Goal: Task Accomplishment & Management: Use online tool/utility

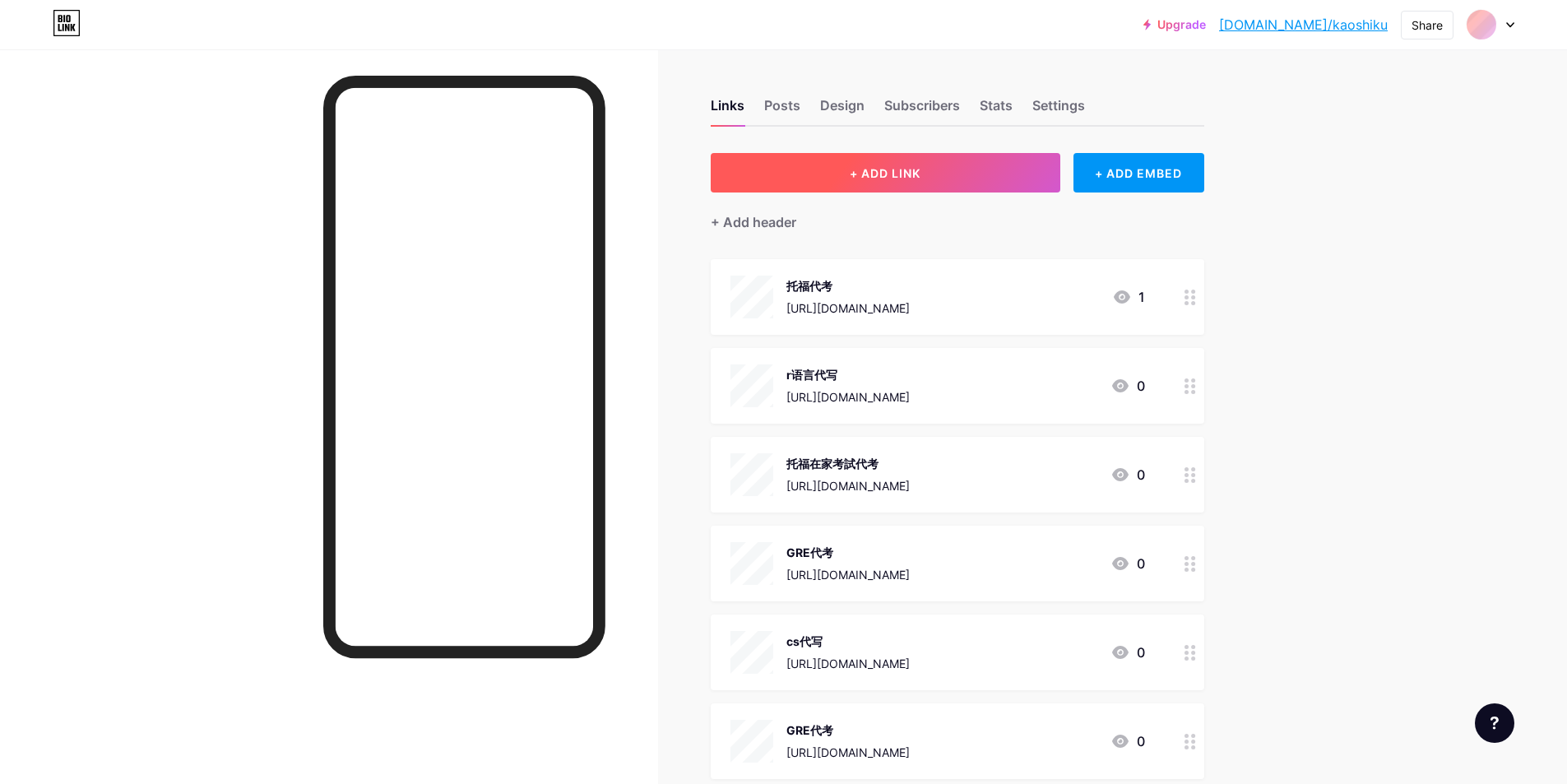
click at [950, 165] on button "+ ADD LINK" at bounding box center [885, 173] width 349 height 39
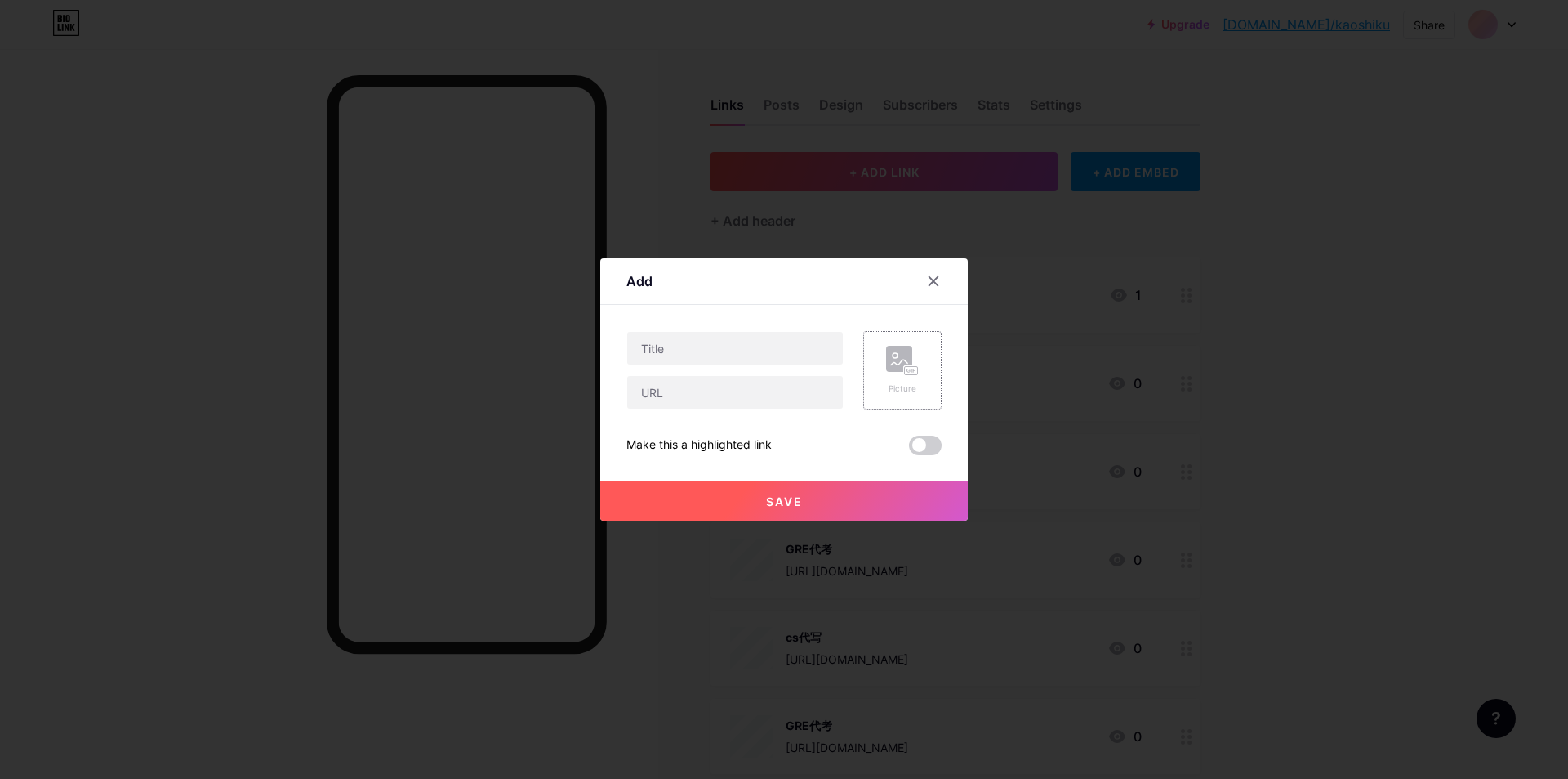
click at [917, 354] on icon at bounding box center [903, 360] width 33 height 30
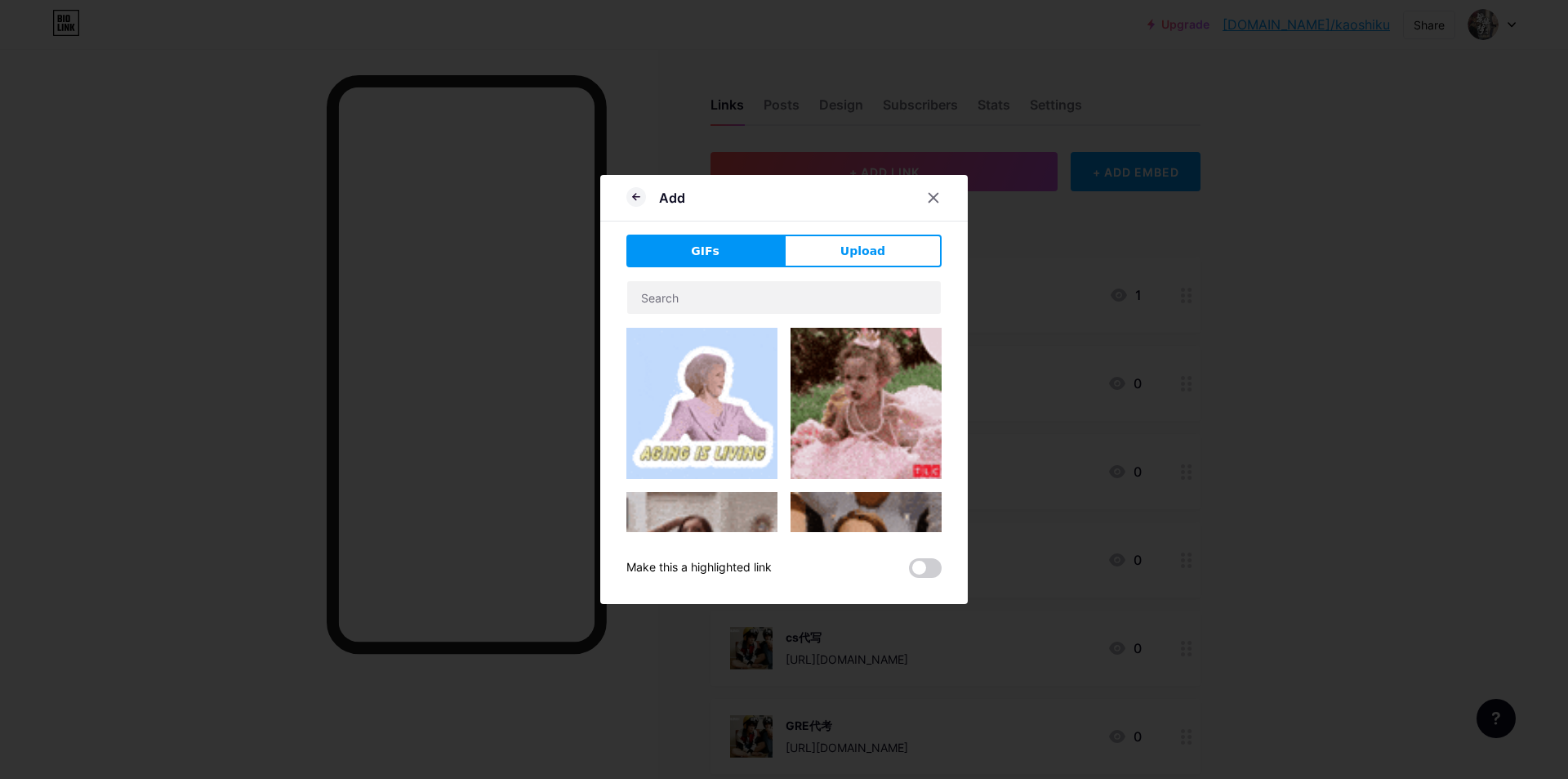
click at [721, 354] on img at bounding box center [702, 403] width 151 height 151
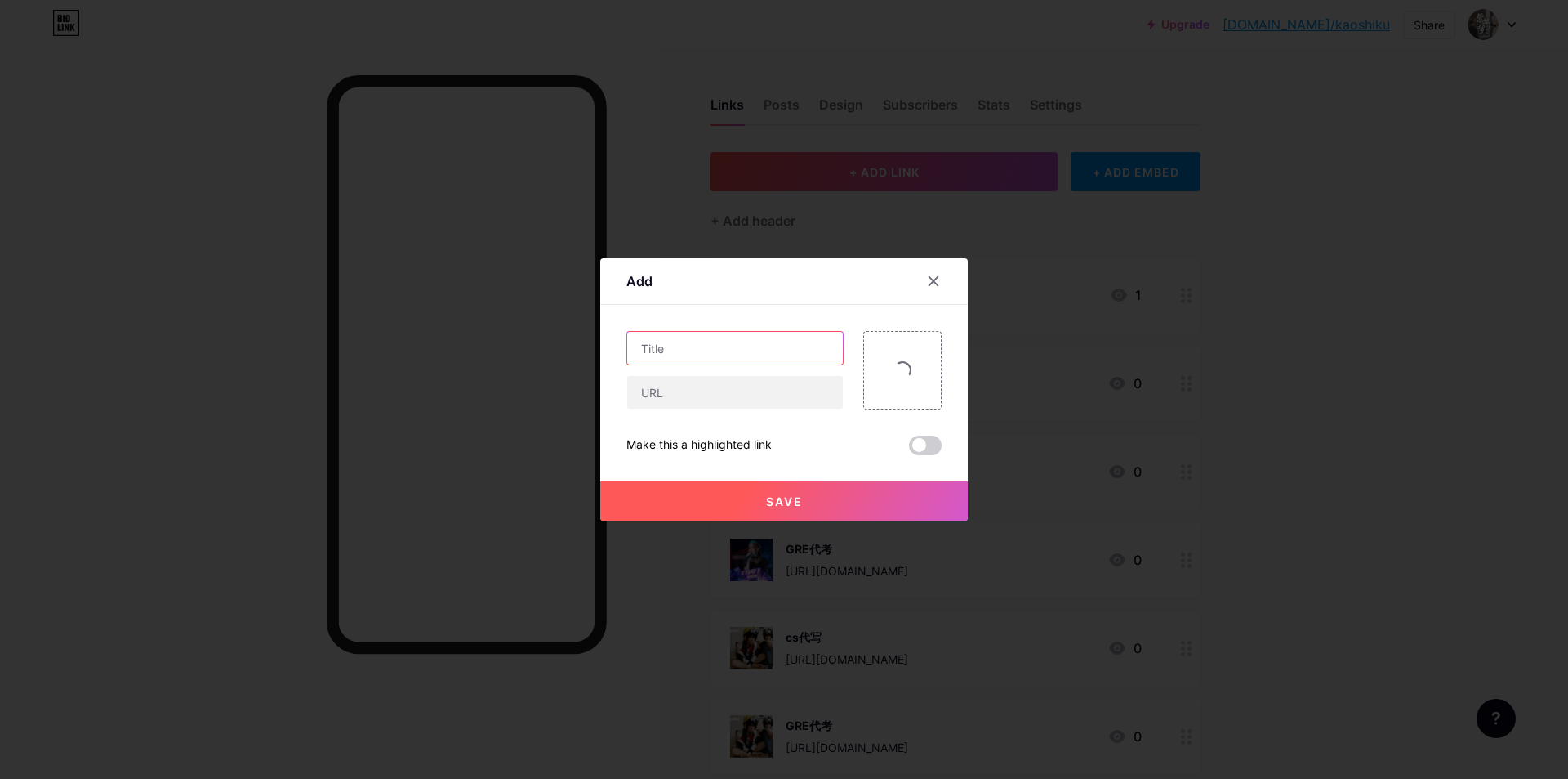
drag, startPoint x: 721, startPoint y: 354, endPoint x: 638, endPoint y: 513, distance: 179.4
click at [721, 354] on input "text" at bounding box center [735, 348] width 216 height 33
paste input "托福保過與托福包過有什麼差別？"
type input "托福保過與托福包過有什麼差別？"
click at [756, 398] on input "text" at bounding box center [735, 392] width 216 height 33
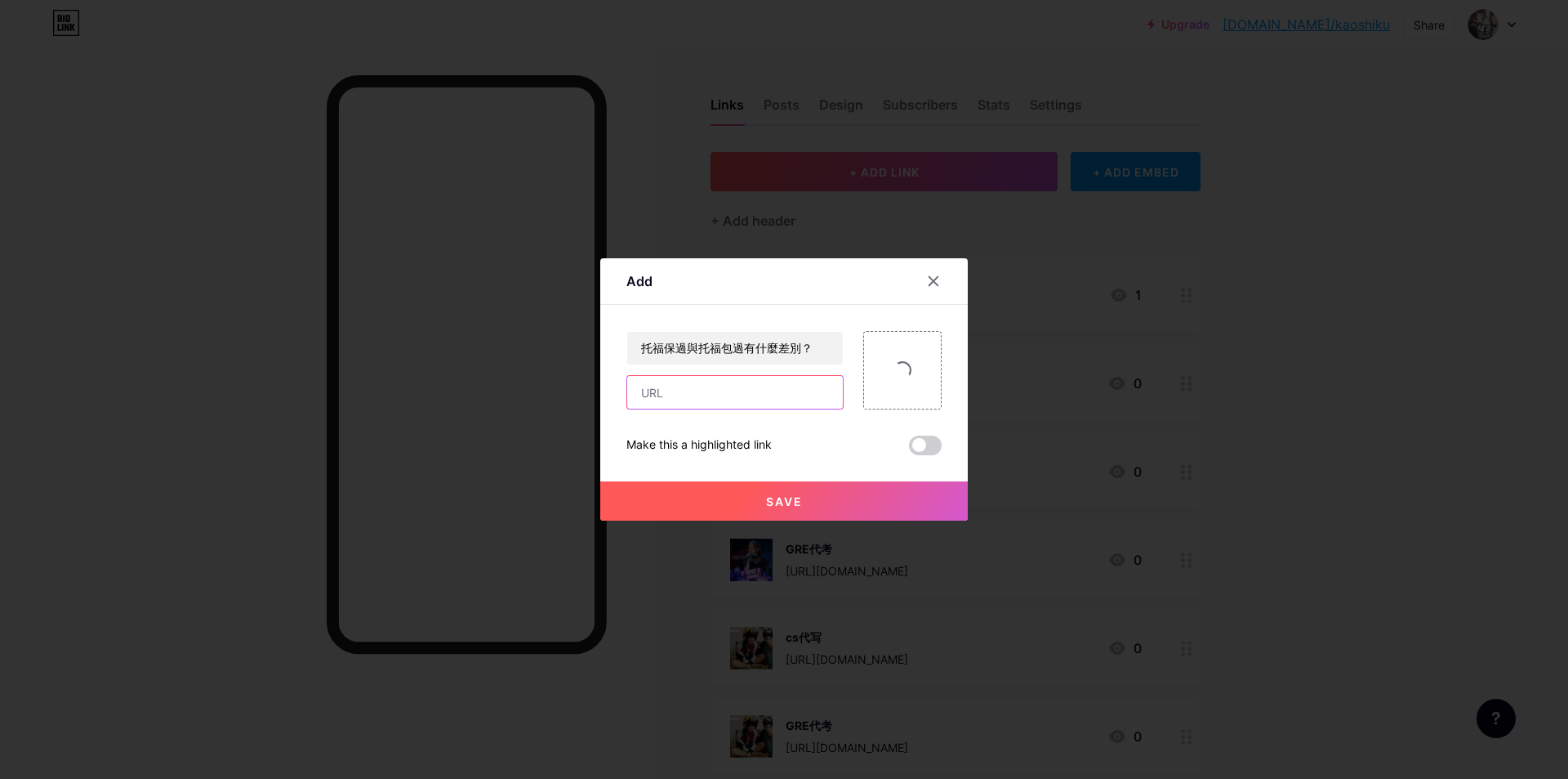
paste input "[URL][DOMAIN_NAME]"
type input "[URL][DOMAIN_NAME]"
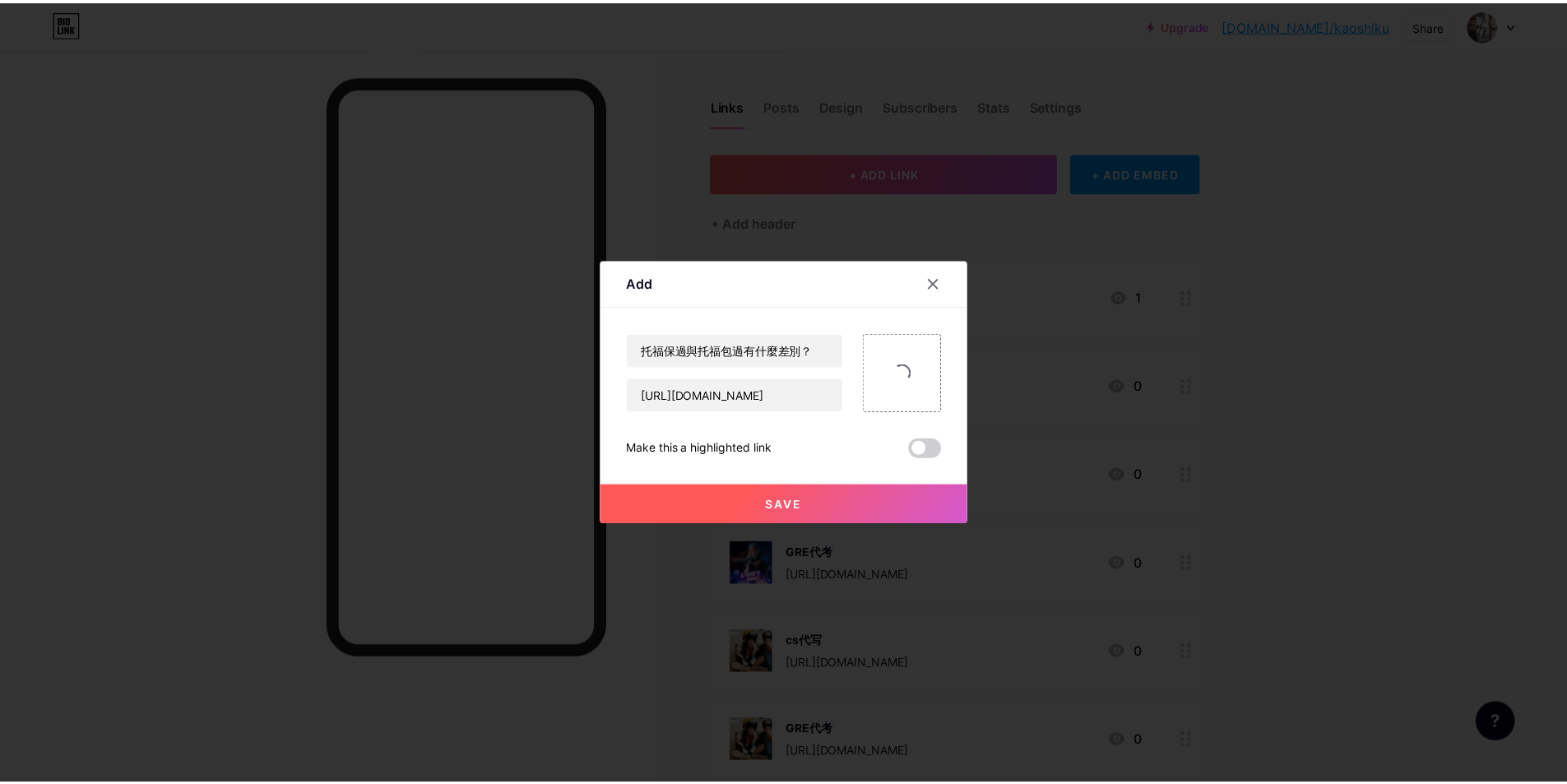
scroll to position [0, 0]
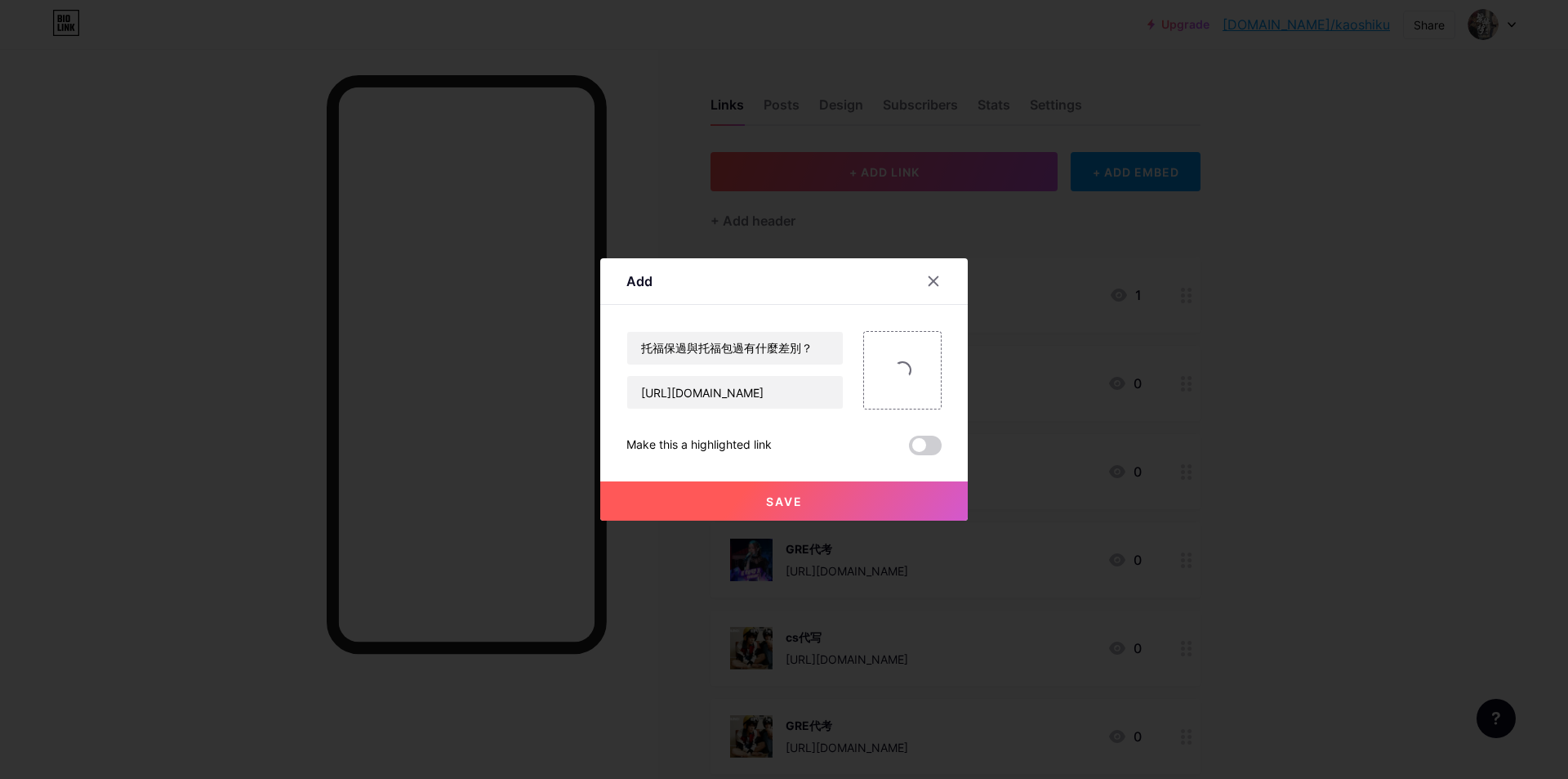
click at [783, 494] on span "Save" at bounding box center [784, 501] width 37 height 14
drag, startPoint x: 783, startPoint y: 505, endPoint x: 487, endPoint y: 650, distance: 329.6
click at [735, 540] on div "Add Content YouTube Play YouTube video without leaving your page. ADD Vimeo Pla…" at bounding box center [784, 390] width 1568 height 779
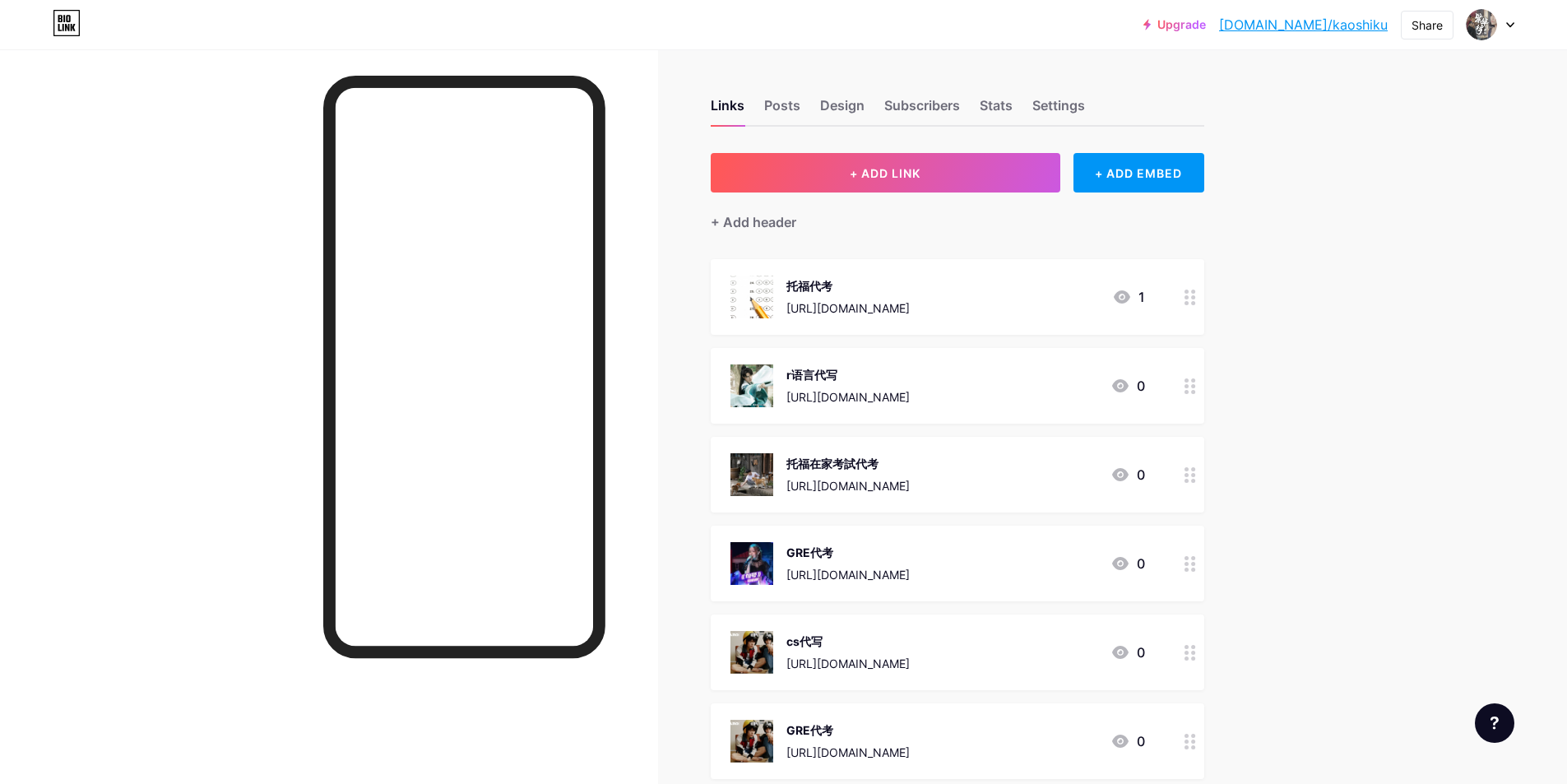
click at [957, 175] on button "+ ADD LINK" at bounding box center [885, 173] width 349 height 39
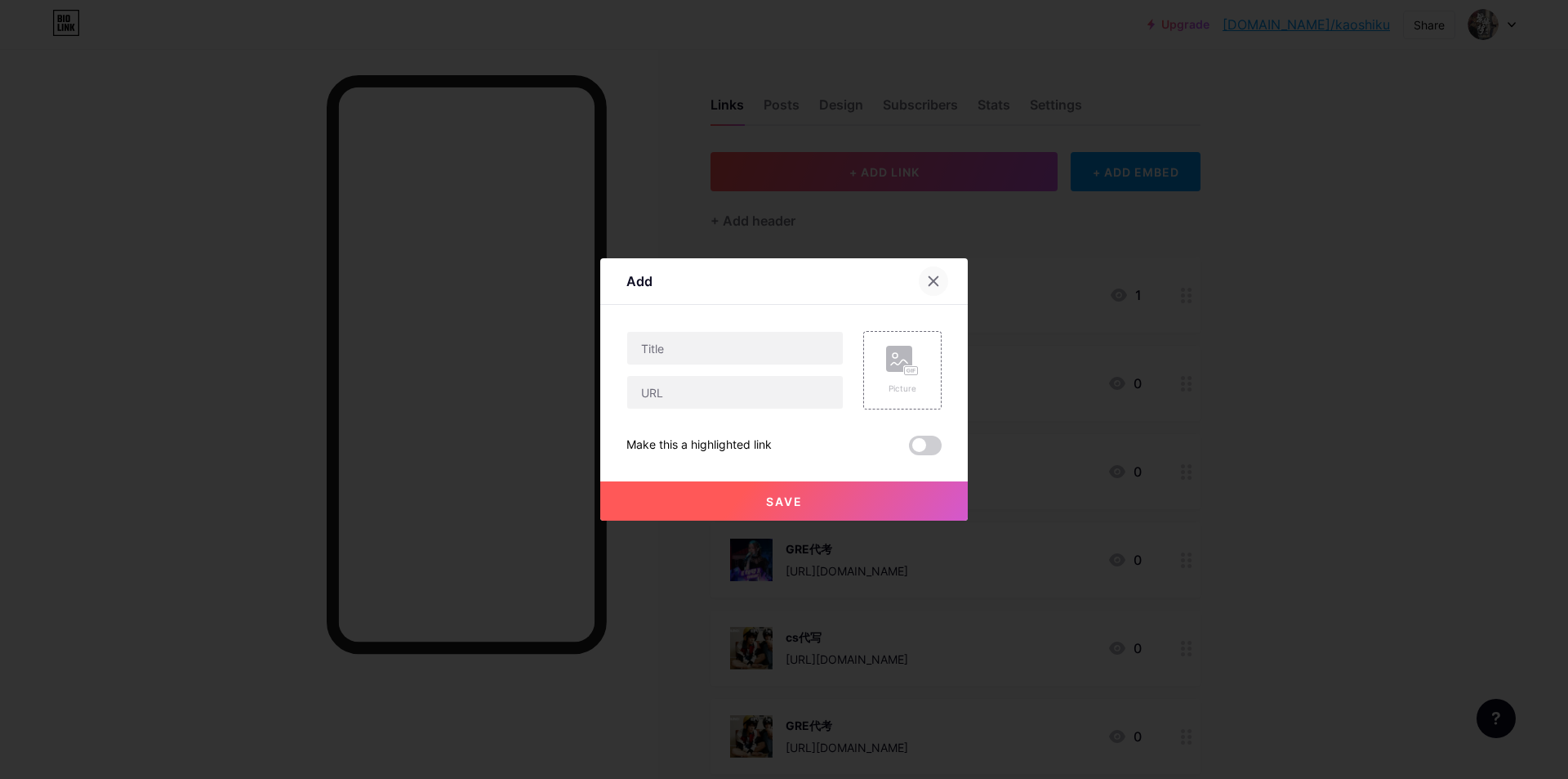
click at [938, 279] on icon at bounding box center [933, 280] width 13 height 13
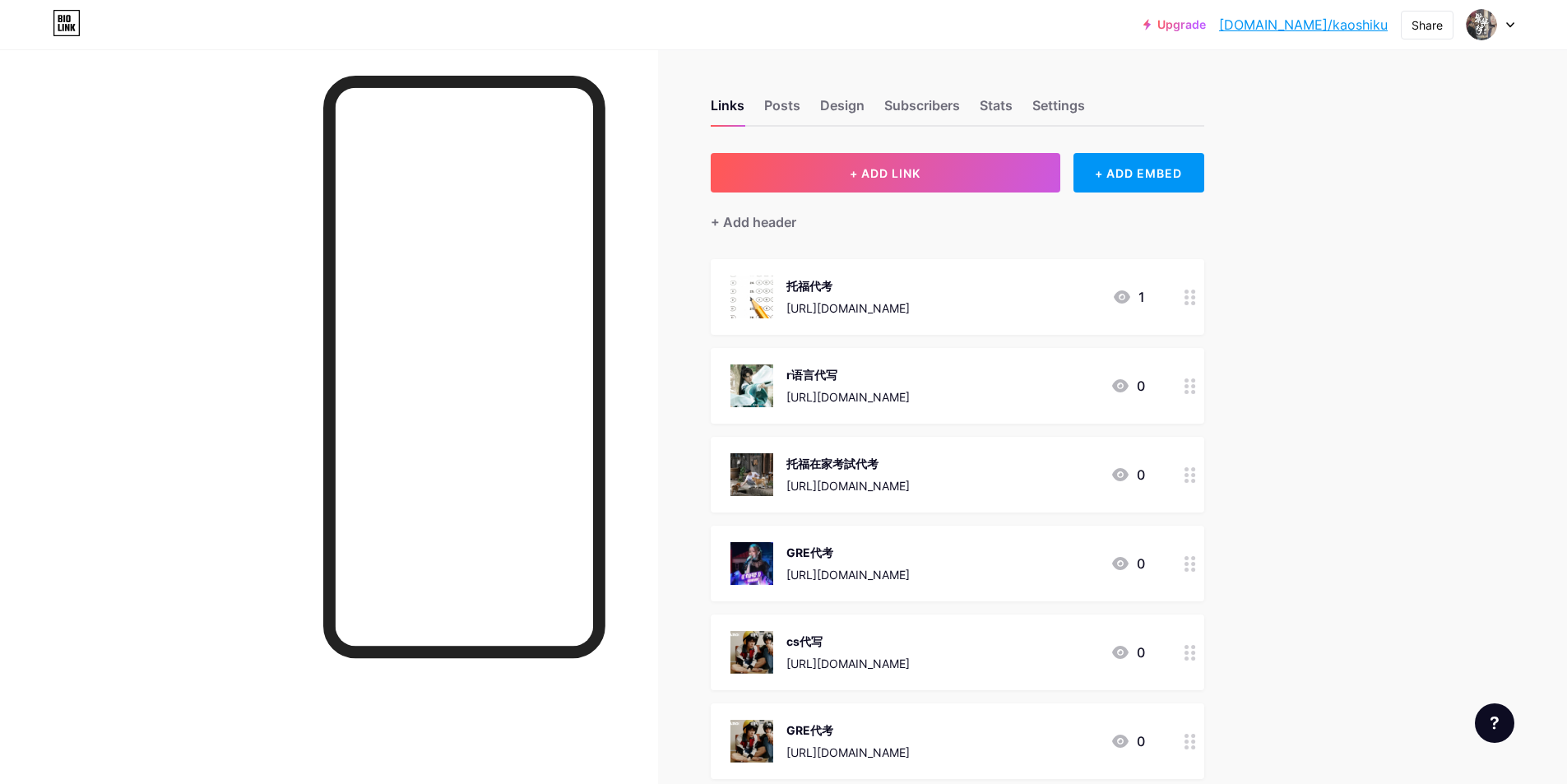
scroll to position [36333, 0]
